Goal: Task Accomplishment & Management: Complete application form

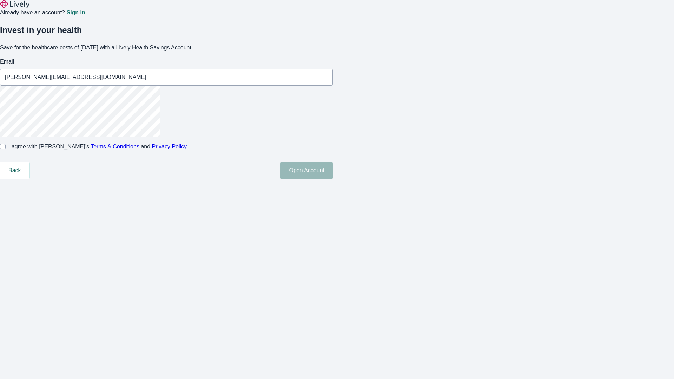
click at [6, 149] on input "I agree with Lively’s Terms & Conditions and Privacy Policy" at bounding box center [3, 147] width 6 height 6
checkbox input "true"
click at [333, 179] on button "Open Account" at bounding box center [306, 170] width 52 height 17
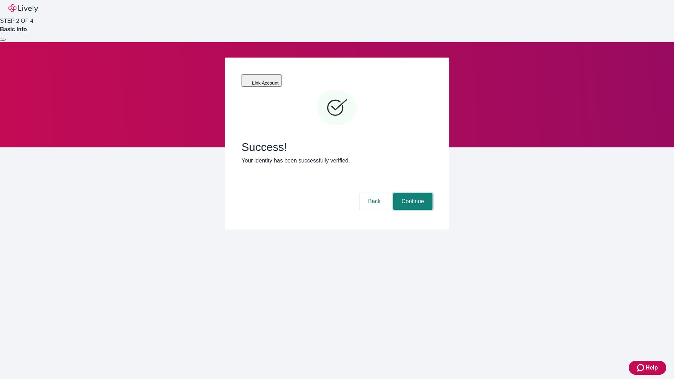
click at [412, 193] on button "Continue" at bounding box center [412, 201] width 39 height 17
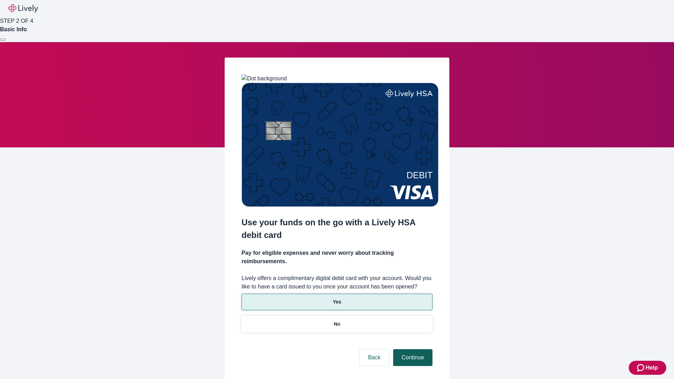
click at [336, 298] on p "Yes" at bounding box center [337, 301] width 8 height 7
click at [412, 349] on button "Continue" at bounding box center [412, 357] width 39 height 17
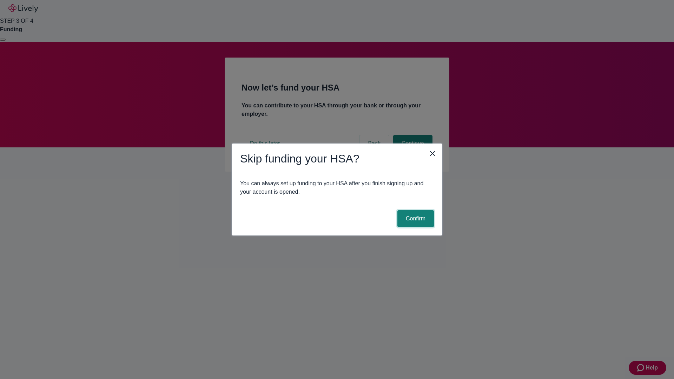
click at [414, 219] on button "Confirm" at bounding box center [415, 218] width 36 height 17
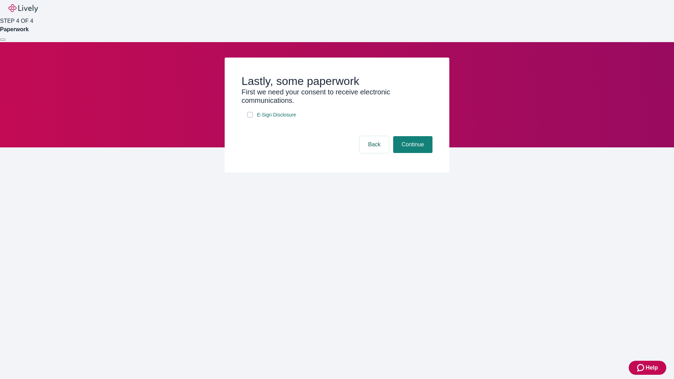
click at [250, 118] on input "E-Sign Disclosure" at bounding box center [250, 115] width 6 height 6
checkbox input "true"
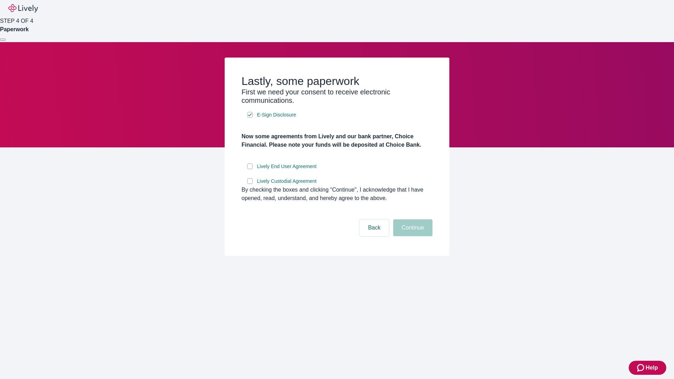
click at [250, 169] on input "Lively End User Agreement" at bounding box center [250, 167] width 6 height 6
checkbox input "true"
click at [250, 184] on input "Lively Custodial Agreement" at bounding box center [250, 181] width 6 height 6
checkbox input "true"
click at [412, 236] on button "Continue" at bounding box center [412, 227] width 39 height 17
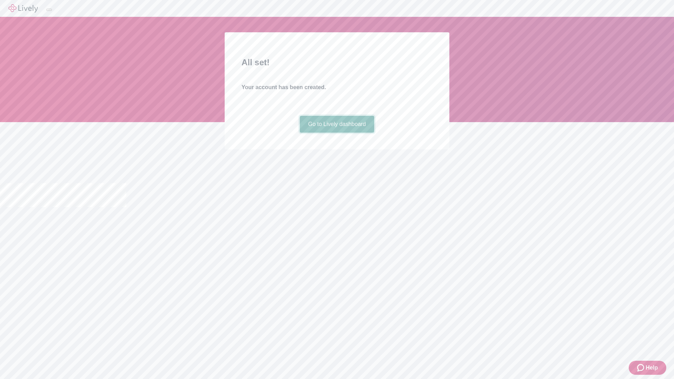
click at [336, 133] on link "Go to Lively dashboard" at bounding box center [337, 124] width 75 height 17
